Goal: Information Seeking & Learning: Check status

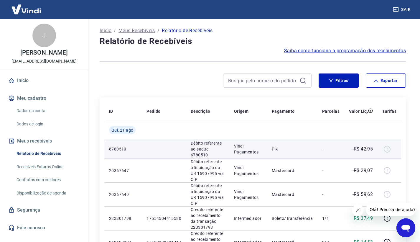
click at [387, 150] on div at bounding box center [389, 148] width 14 height 9
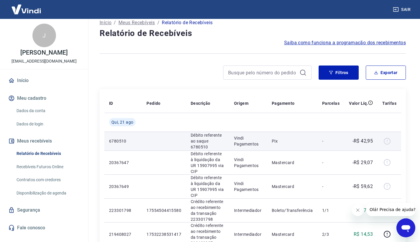
scroll to position [41, 0]
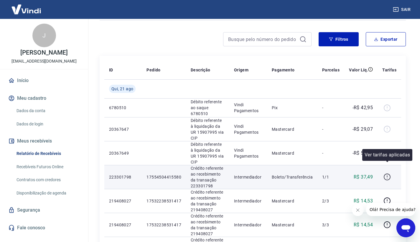
click at [387, 175] on icon "button" at bounding box center [387, 176] width 1 height 2
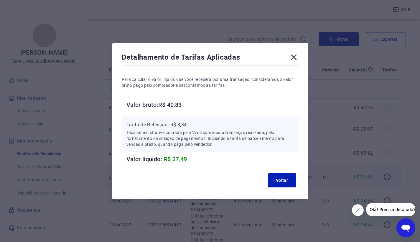
click at [296, 53] on icon at bounding box center [293, 56] width 9 height 9
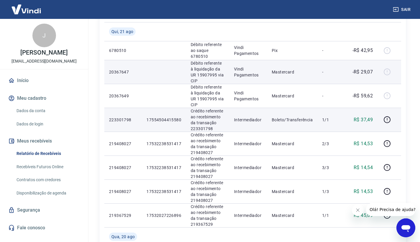
scroll to position [100, 0]
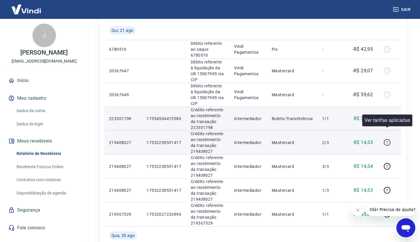
click at [385, 139] on icon "button" at bounding box center [387, 142] width 7 height 7
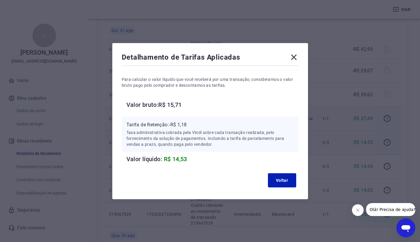
click at [297, 56] on icon at bounding box center [294, 57] width 6 height 6
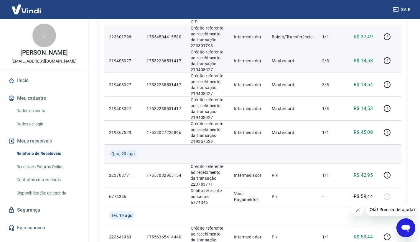
scroll to position [183, 0]
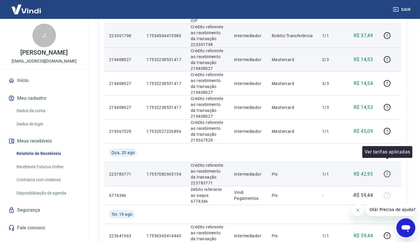
click at [386, 170] on icon "button" at bounding box center [387, 173] width 7 height 7
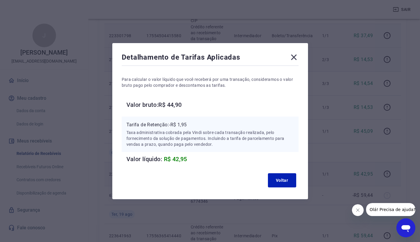
click at [295, 57] on icon at bounding box center [293, 56] width 9 height 9
